Goal: Task Accomplishment & Management: Use online tool/utility

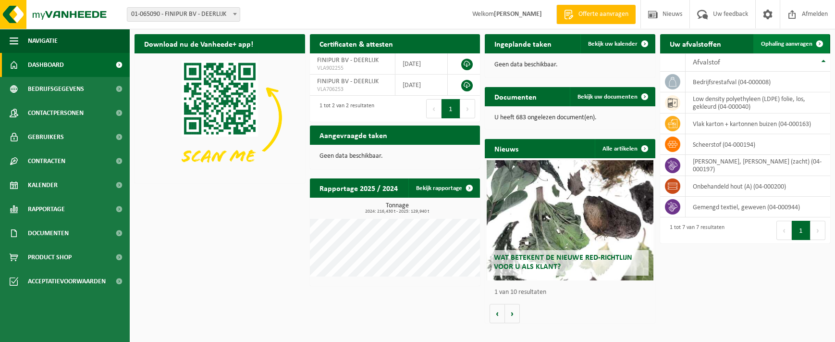
click at [792, 45] on span "Ophaling aanvragen" at bounding box center [786, 44] width 51 height 6
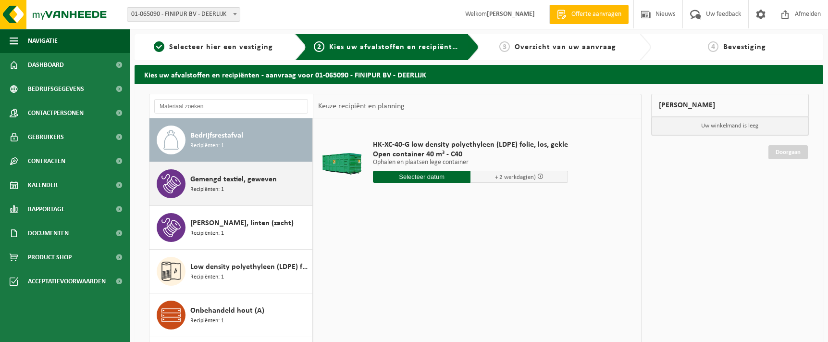
click at [241, 189] on div "Gemengd textiel, geweven Recipiënten: 1" at bounding box center [250, 183] width 120 height 29
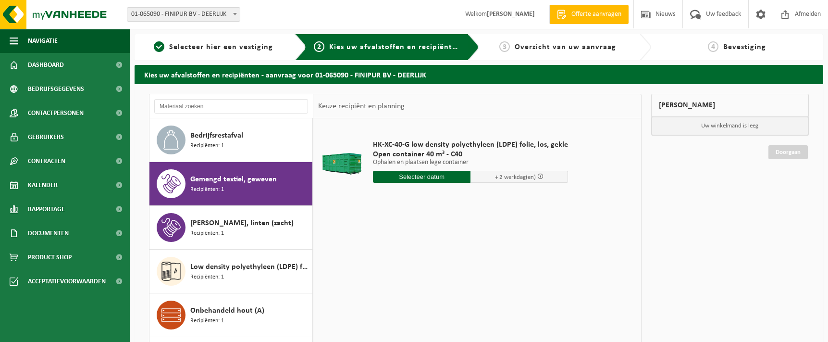
scroll to position [17, 0]
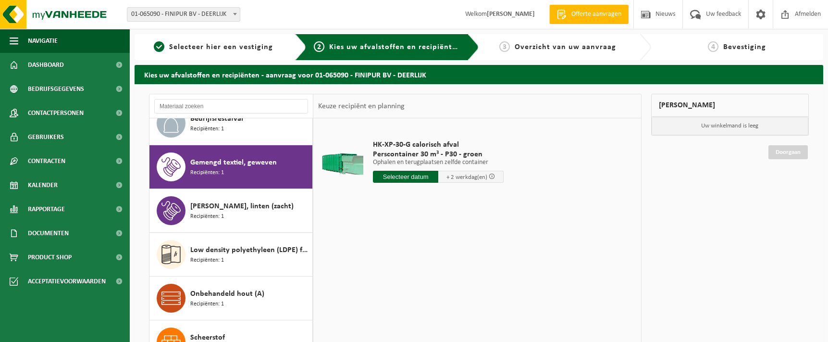
click at [419, 176] on input "text" at bounding box center [405, 177] width 65 height 12
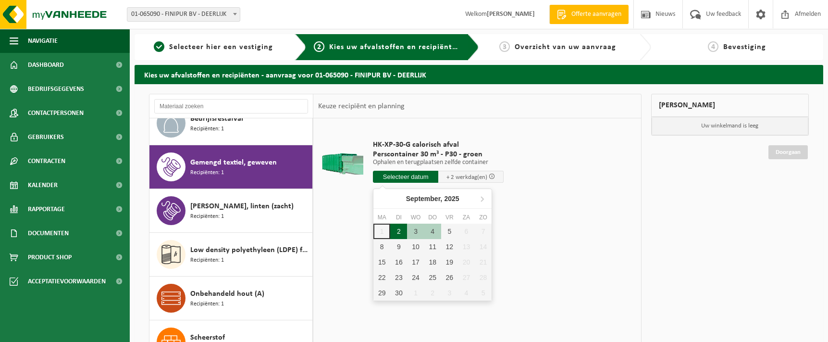
click at [395, 233] on div "2" at bounding box center [398, 230] width 17 height 15
type input "Van 2025-09-02"
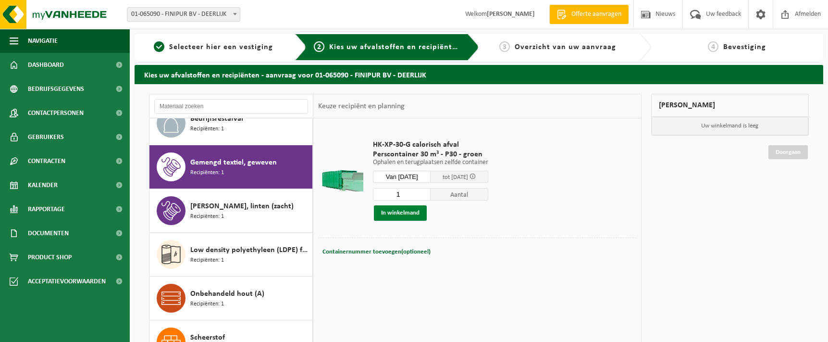
click at [405, 215] on button "In winkelmand" at bounding box center [400, 212] width 53 height 15
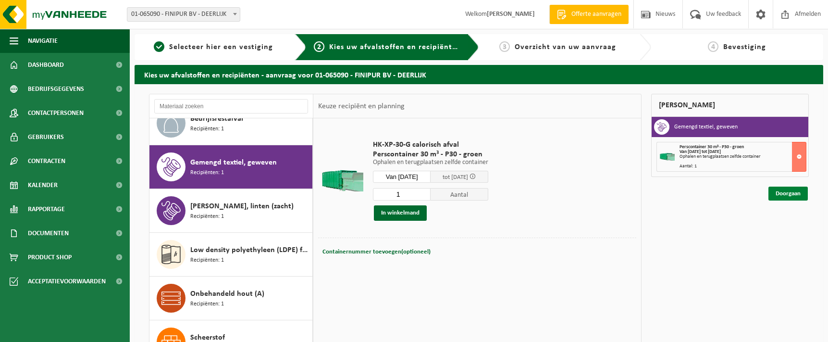
click at [790, 196] on link "Doorgaan" at bounding box center [787, 193] width 39 height 14
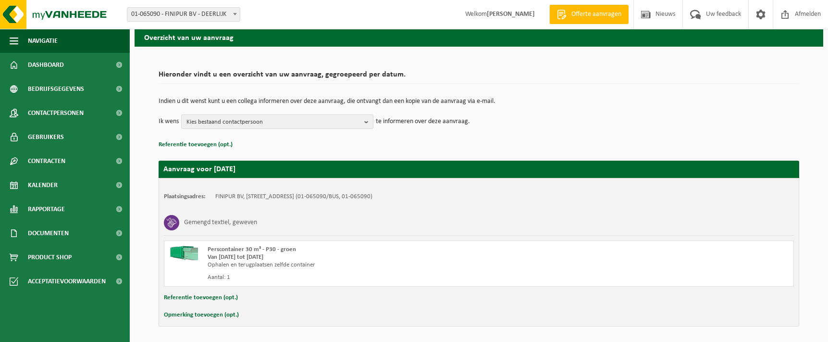
scroll to position [71, 0]
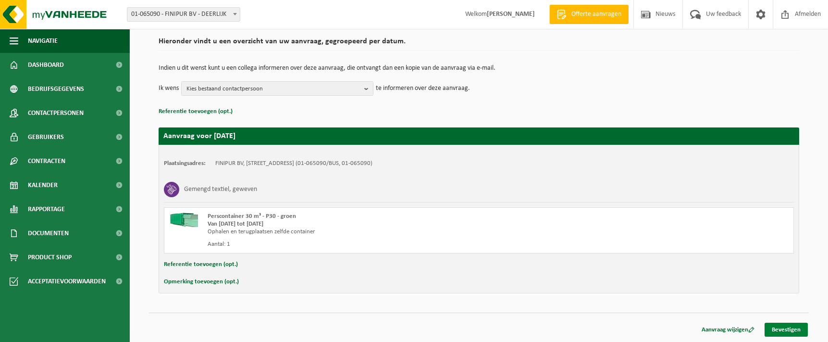
click at [791, 332] on link "Bevestigen" at bounding box center [786, 329] width 43 height 14
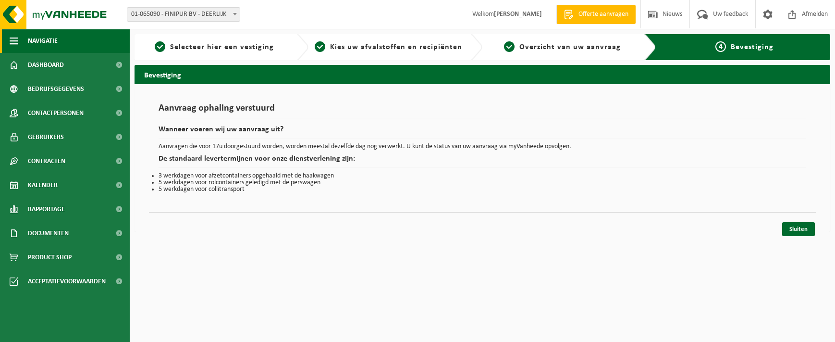
click at [58, 39] on button "Navigatie" at bounding box center [65, 41] width 130 height 24
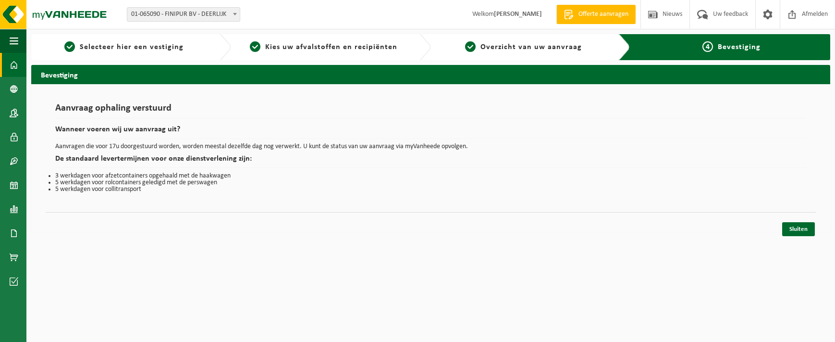
click at [15, 72] on span at bounding box center [14, 65] width 9 height 24
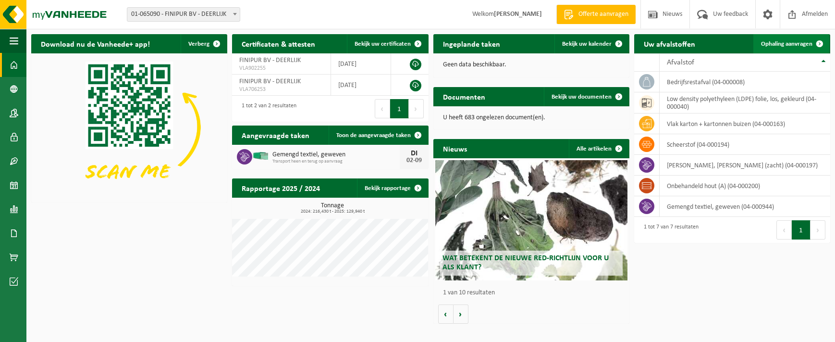
click at [791, 43] on span "Ophaling aanvragen" at bounding box center [786, 44] width 51 height 6
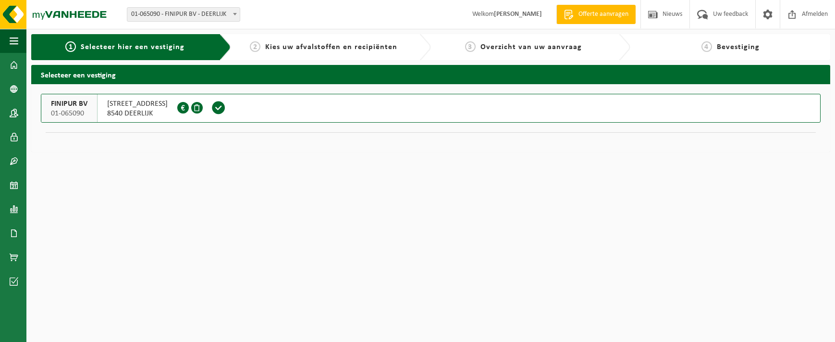
click at [166, 105] on span "[STREET_ADDRESS]" at bounding box center [137, 104] width 61 height 10
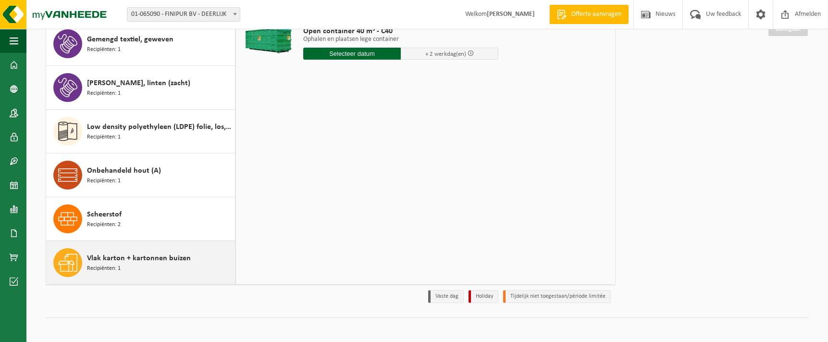
scroll to position [128, 0]
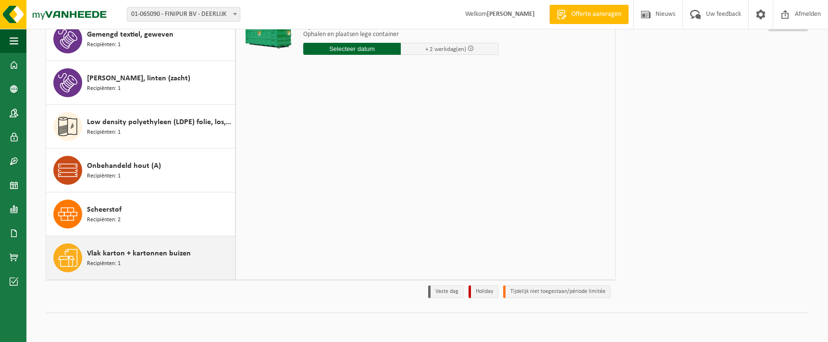
click at [168, 260] on div "Vlak karton + kartonnen buizen Recipiënten: 1" at bounding box center [160, 257] width 146 height 29
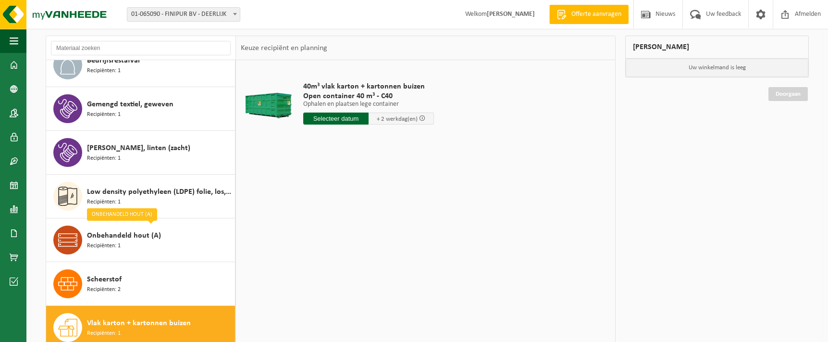
scroll to position [0, 0]
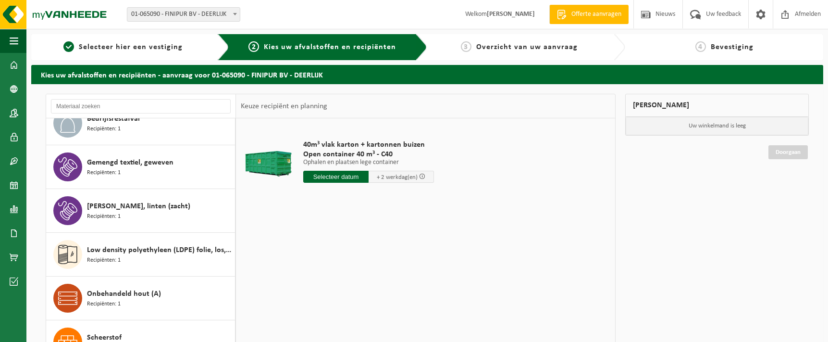
click at [329, 177] on input "text" at bounding box center [335, 177] width 65 height 12
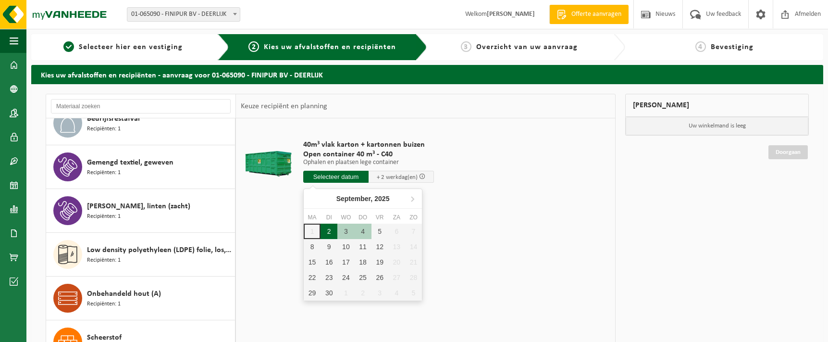
click at [331, 230] on div "2" at bounding box center [329, 230] width 17 height 15
type input "Van 2025-09-02"
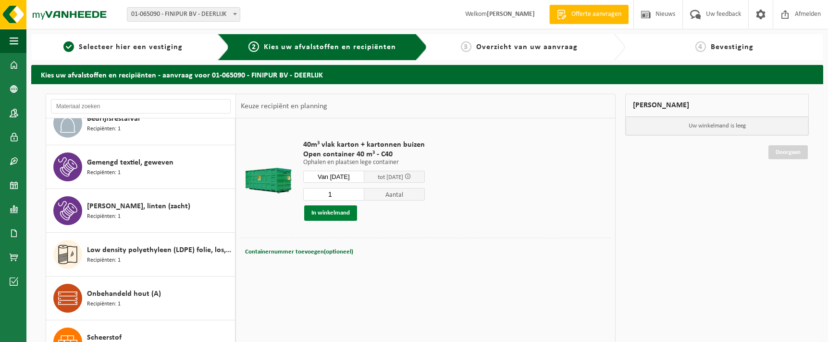
click at [336, 207] on button "In winkelmand" at bounding box center [330, 212] width 53 height 15
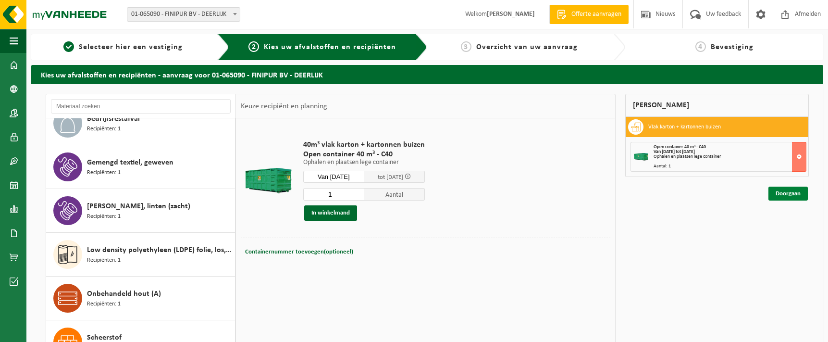
click at [790, 196] on link "Doorgaan" at bounding box center [787, 193] width 39 height 14
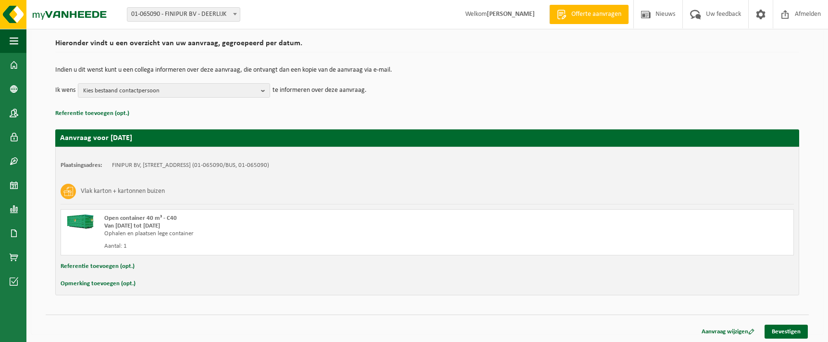
scroll to position [71, 0]
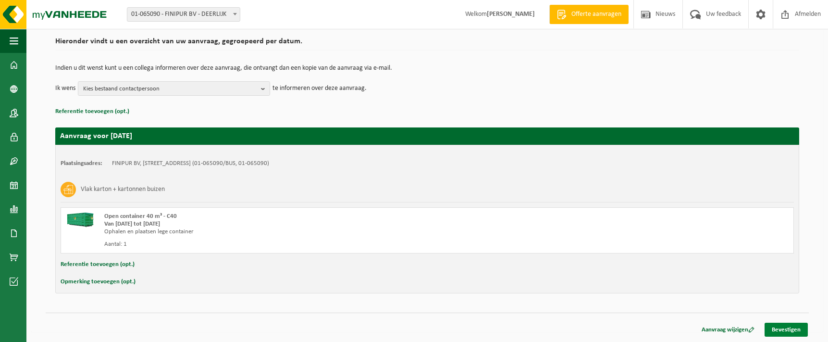
click at [788, 331] on link "Bevestigen" at bounding box center [786, 329] width 43 height 14
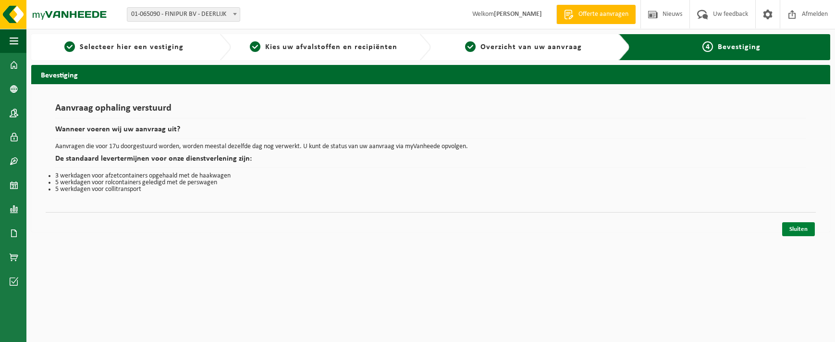
click at [799, 231] on link "Sluiten" at bounding box center [798, 229] width 33 height 14
